Goal: Find specific page/section

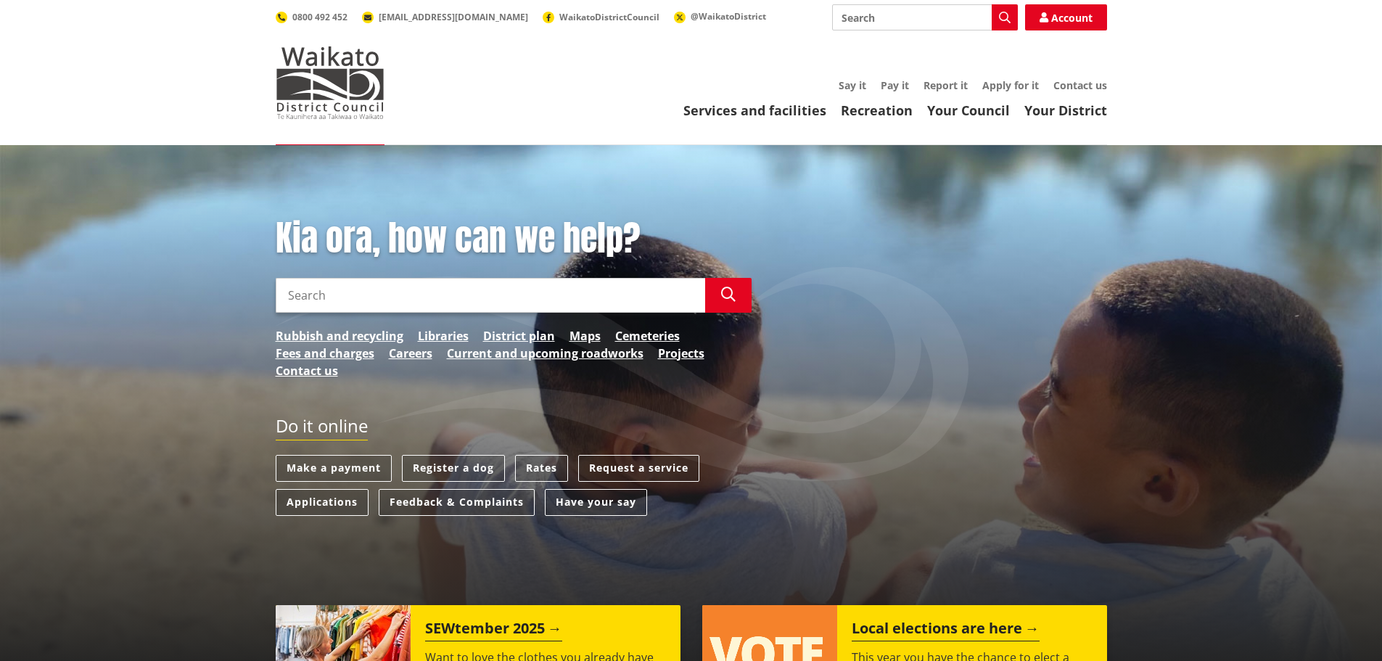
scroll to position [73, 0]
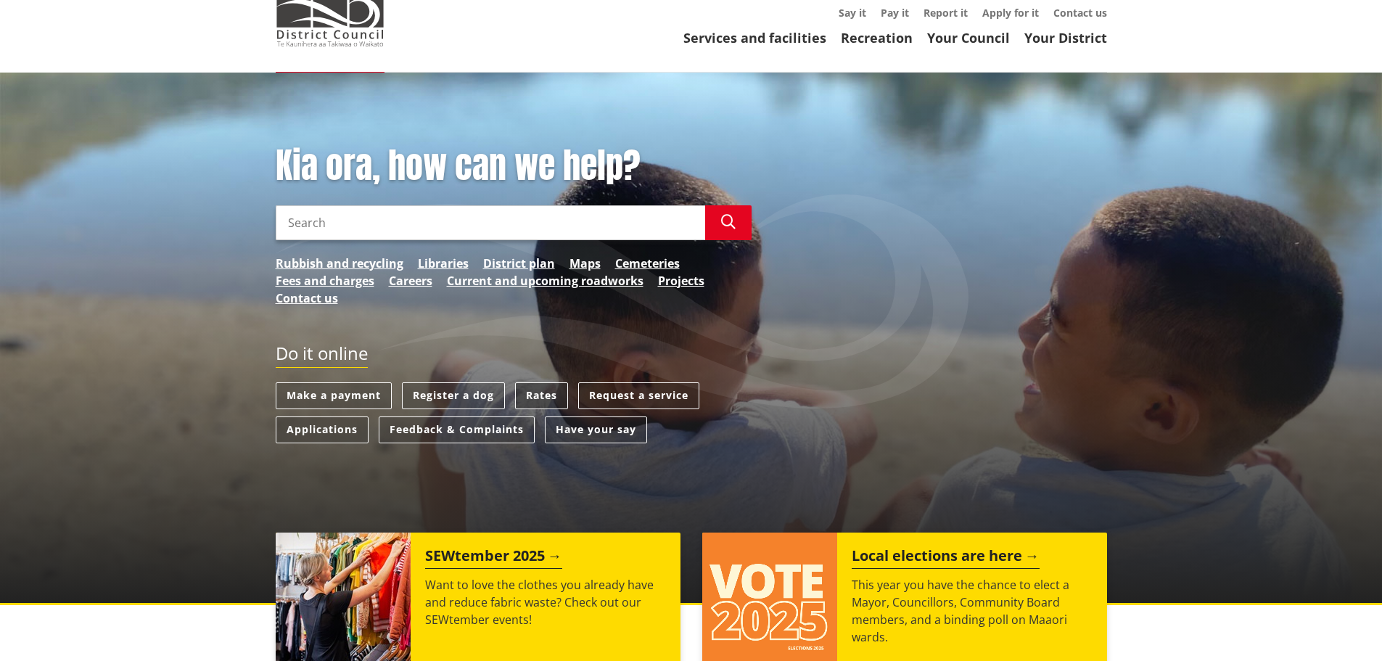
click at [536, 395] on link "Rates" at bounding box center [541, 395] width 53 height 27
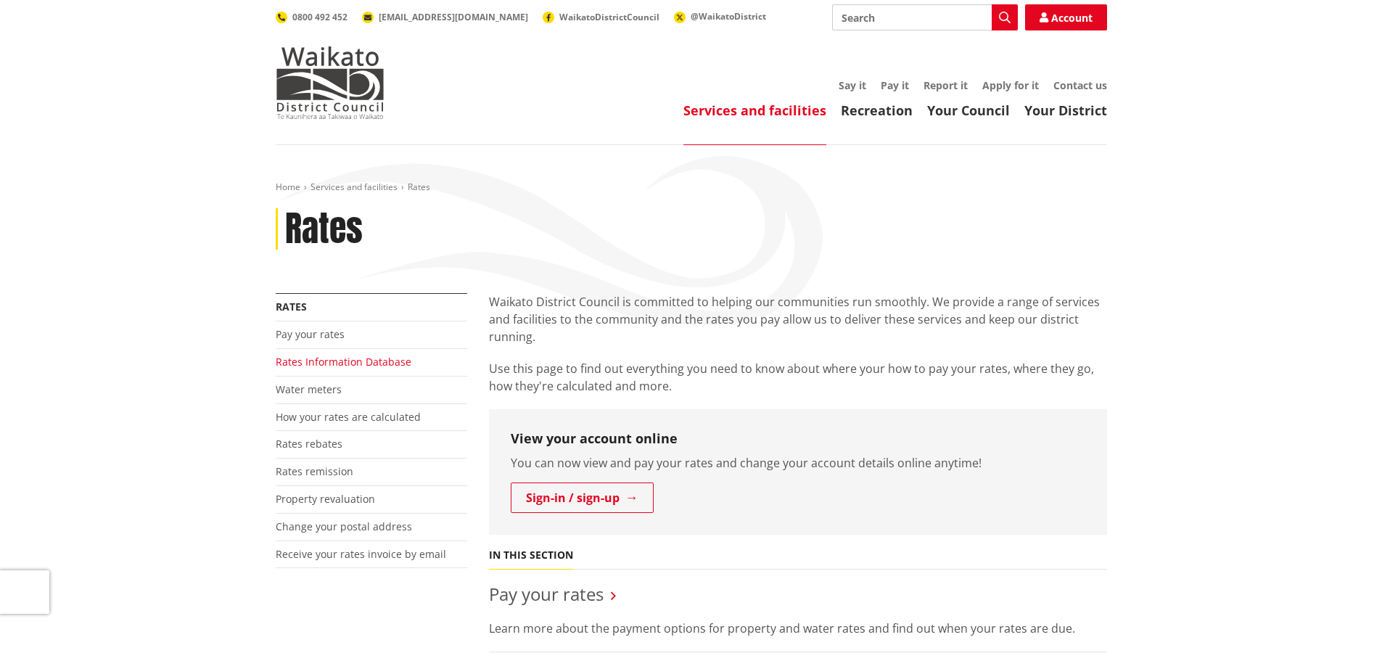
click at [353, 359] on link "Rates Information Database" at bounding box center [344, 362] width 136 height 14
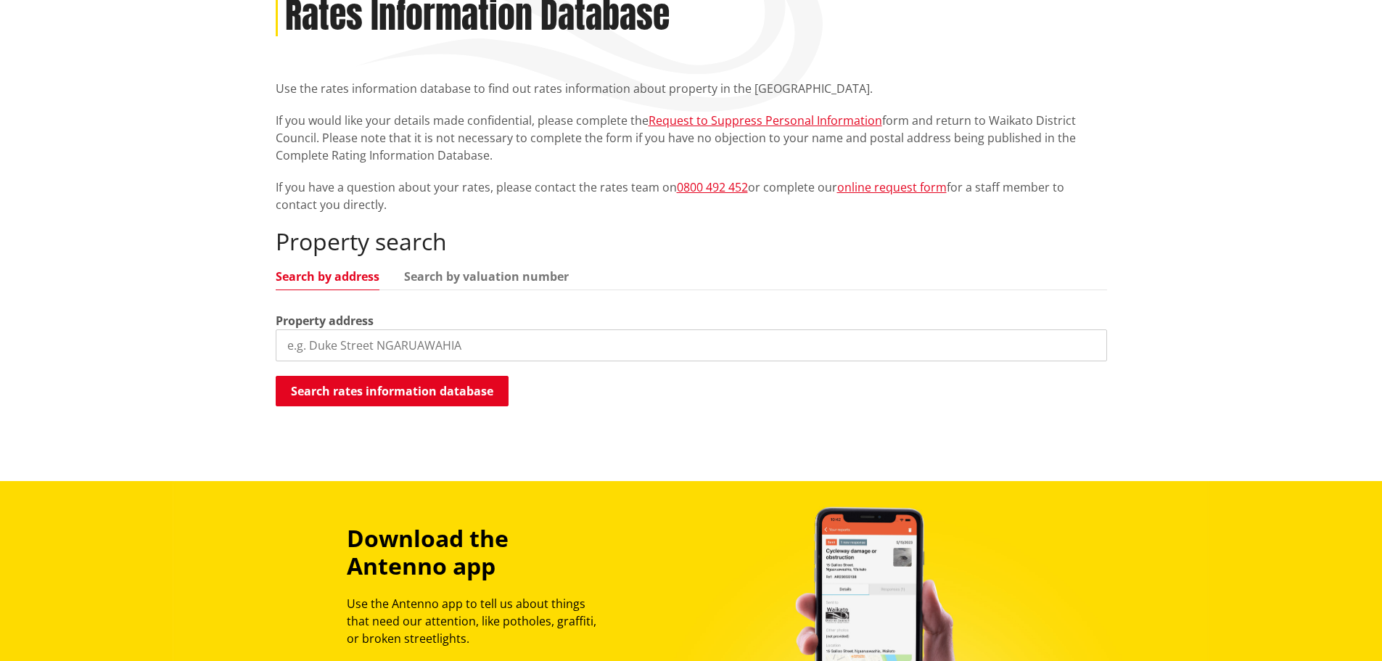
scroll to position [218, 0]
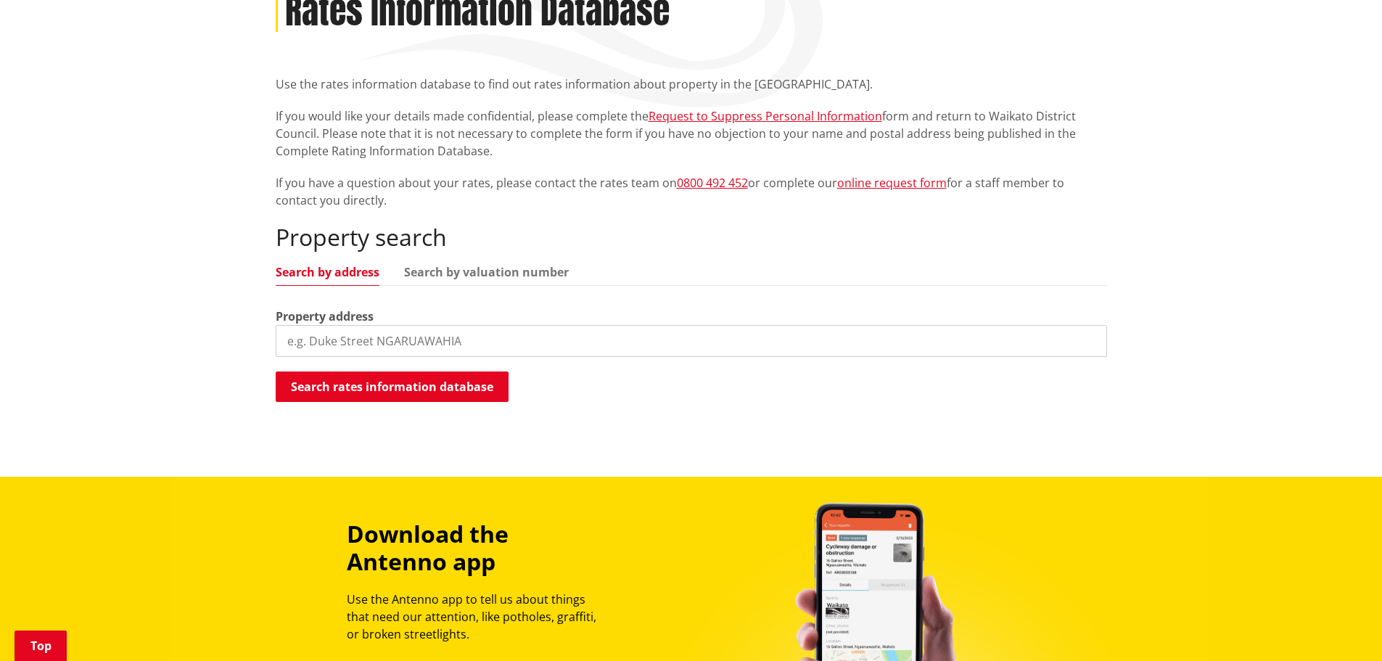
click at [430, 350] on input "search" at bounding box center [691, 341] width 831 height 32
type input "17 kohanga"
click at [501, 384] on button "Search rates information database" at bounding box center [392, 386] width 233 height 30
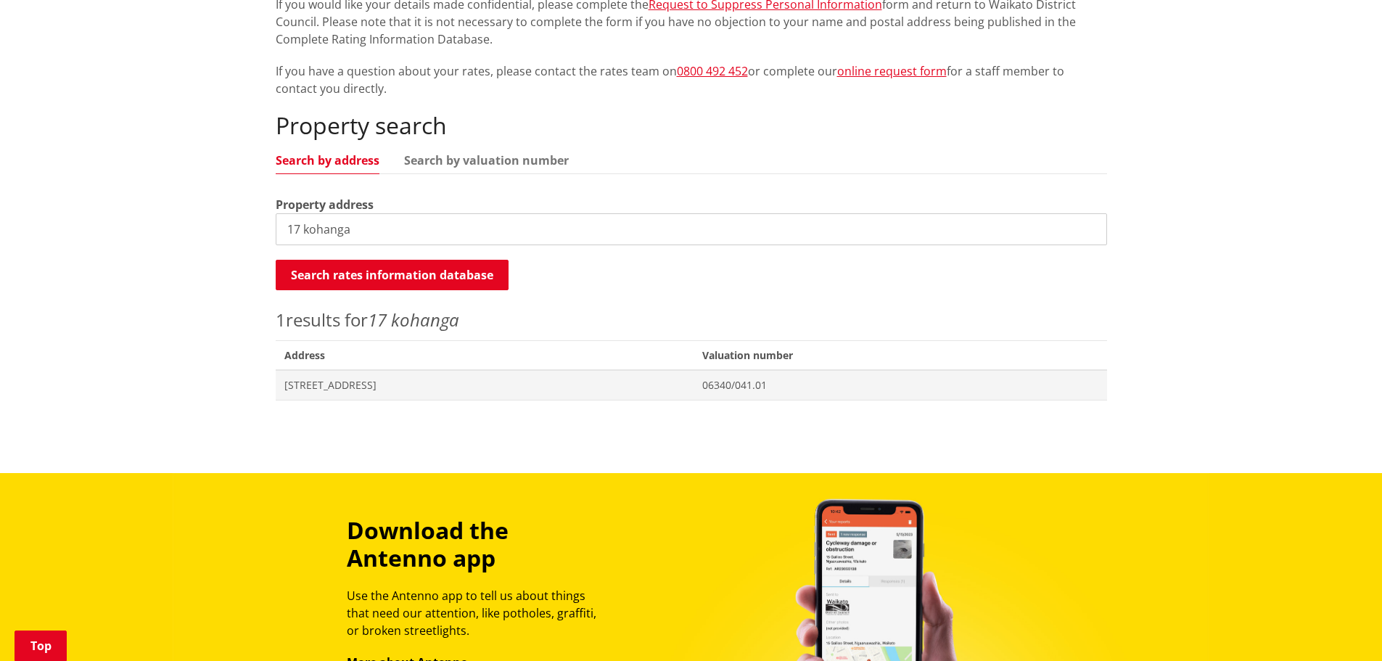
scroll to position [363, 0]
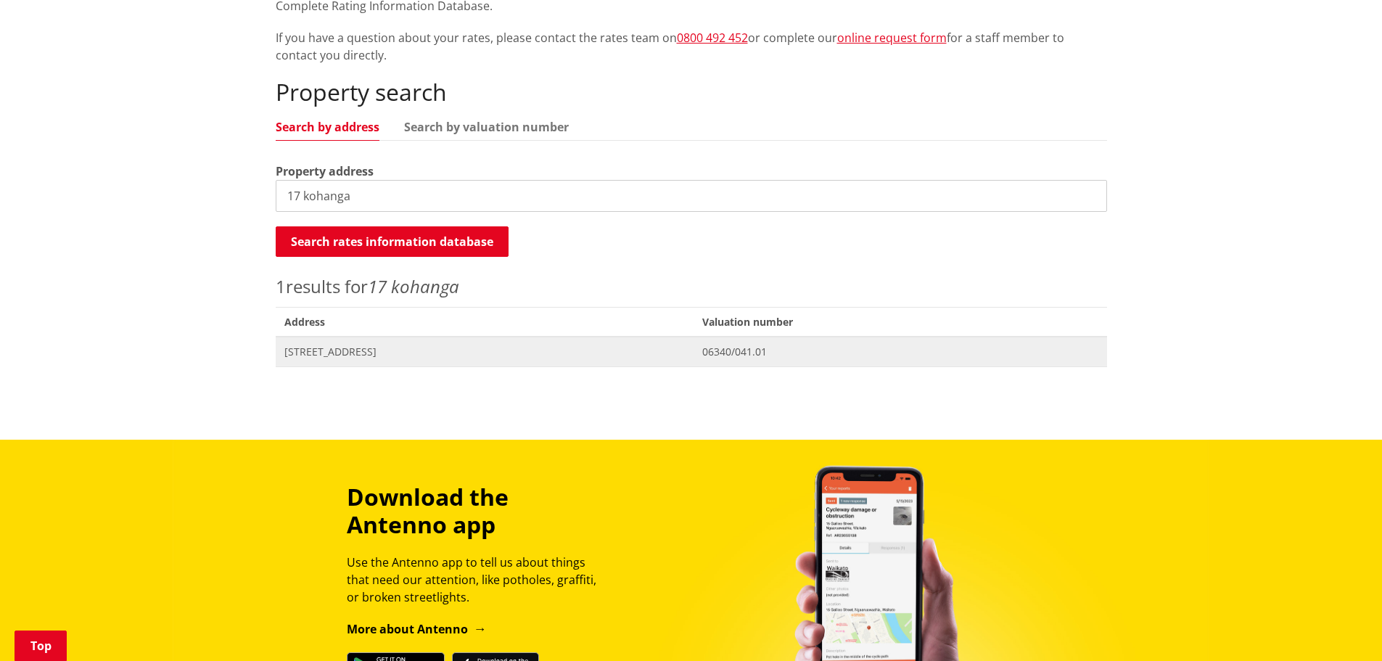
click at [382, 351] on span "17 Kohanga Road TUAKAU" at bounding box center [484, 352] width 401 height 15
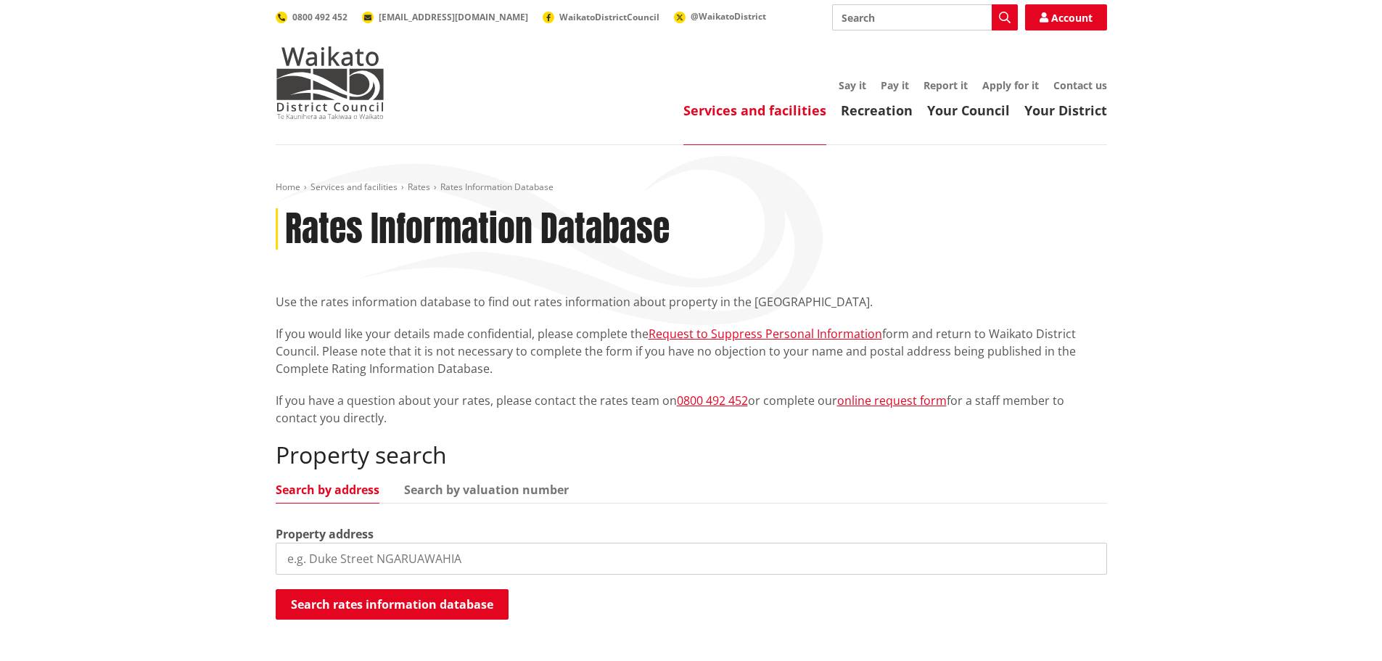
scroll to position [362, 0]
